Goal: Check status: Check status

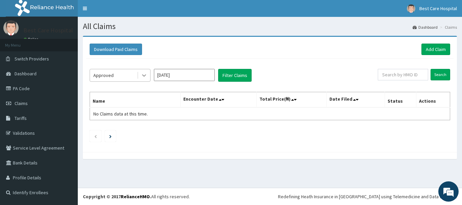
click at [143, 72] on icon at bounding box center [144, 75] width 7 height 7
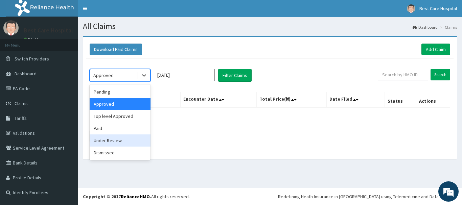
click at [116, 144] on div "Under Review" at bounding box center [120, 141] width 61 height 12
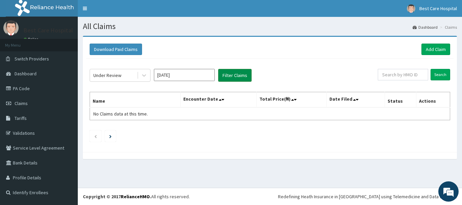
click at [229, 72] on button "Filter Claims" at bounding box center [235, 75] width 34 height 13
click at [238, 76] on button "Filter Claims" at bounding box center [235, 75] width 34 height 13
click at [138, 76] on div at bounding box center [144, 75] width 12 height 12
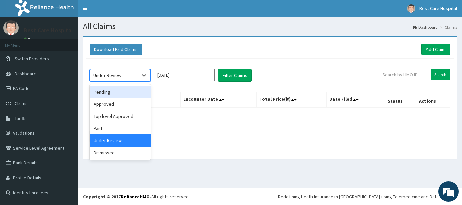
click at [120, 95] on div "Pending" at bounding box center [120, 92] width 61 height 12
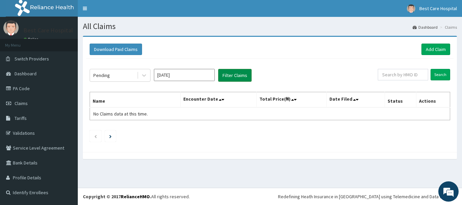
click at [222, 75] on button "Filter Claims" at bounding box center [235, 75] width 34 height 13
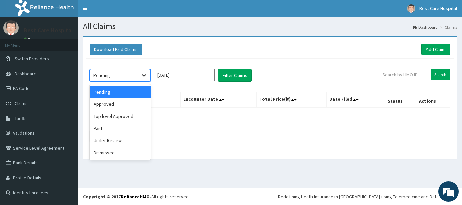
click at [146, 76] on icon at bounding box center [144, 75] width 7 height 7
click at [121, 104] on div "Approved" at bounding box center [120, 104] width 61 height 12
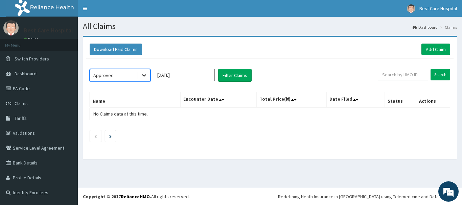
click at [147, 76] on icon at bounding box center [144, 75] width 7 height 7
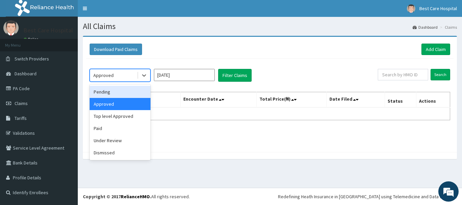
click at [118, 92] on div "Pending" at bounding box center [120, 92] width 61 height 12
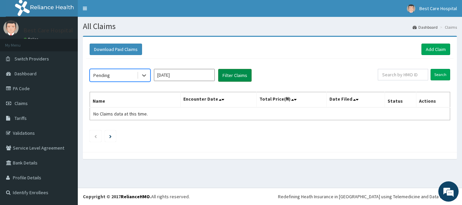
click at [239, 74] on button "Filter Claims" at bounding box center [235, 75] width 34 height 13
click at [226, 75] on button "Filter Claims" at bounding box center [235, 75] width 34 height 13
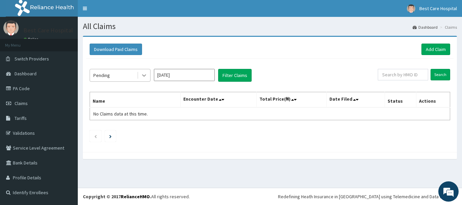
click at [146, 79] on icon at bounding box center [144, 75] width 7 height 7
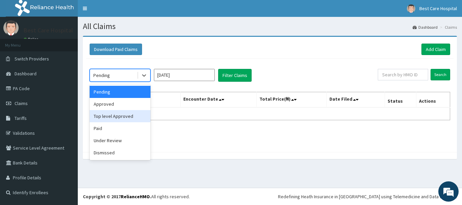
click at [117, 122] on div "Top level Approved" at bounding box center [120, 116] width 61 height 12
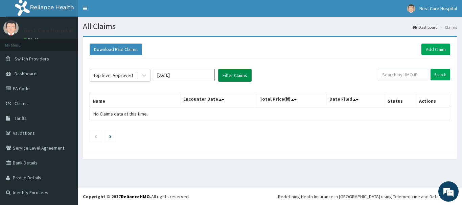
click at [231, 76] on button "Filter Claims" at bounding box center [235, 75] width 34 height 13
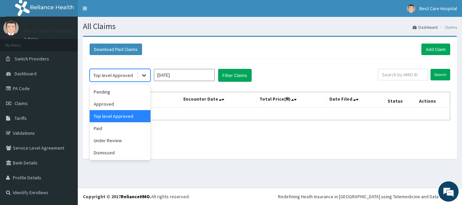
click at [146, 78] on icon at bounding box center [144, 75] width 7 height 7
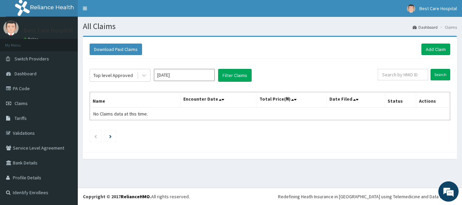
click at [288, 49] on div "Download Paid Claims Add Claim" at bounding box center [270, 50] width 361 height 12
